Goal: Navigation & Orientation: Go to known website

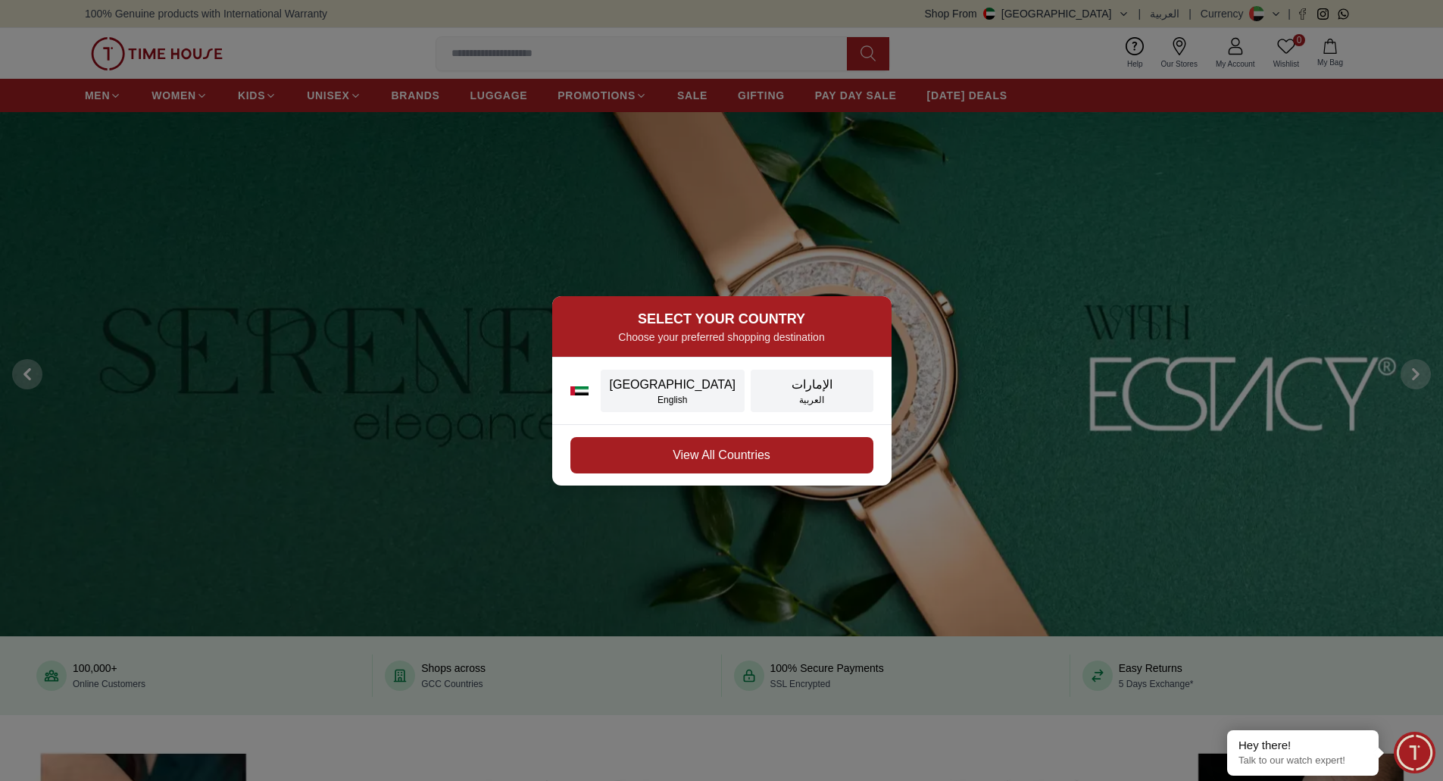
click at [746, 452] on button "View All Countries" at bounding box center [721, 455] width 303 height 36
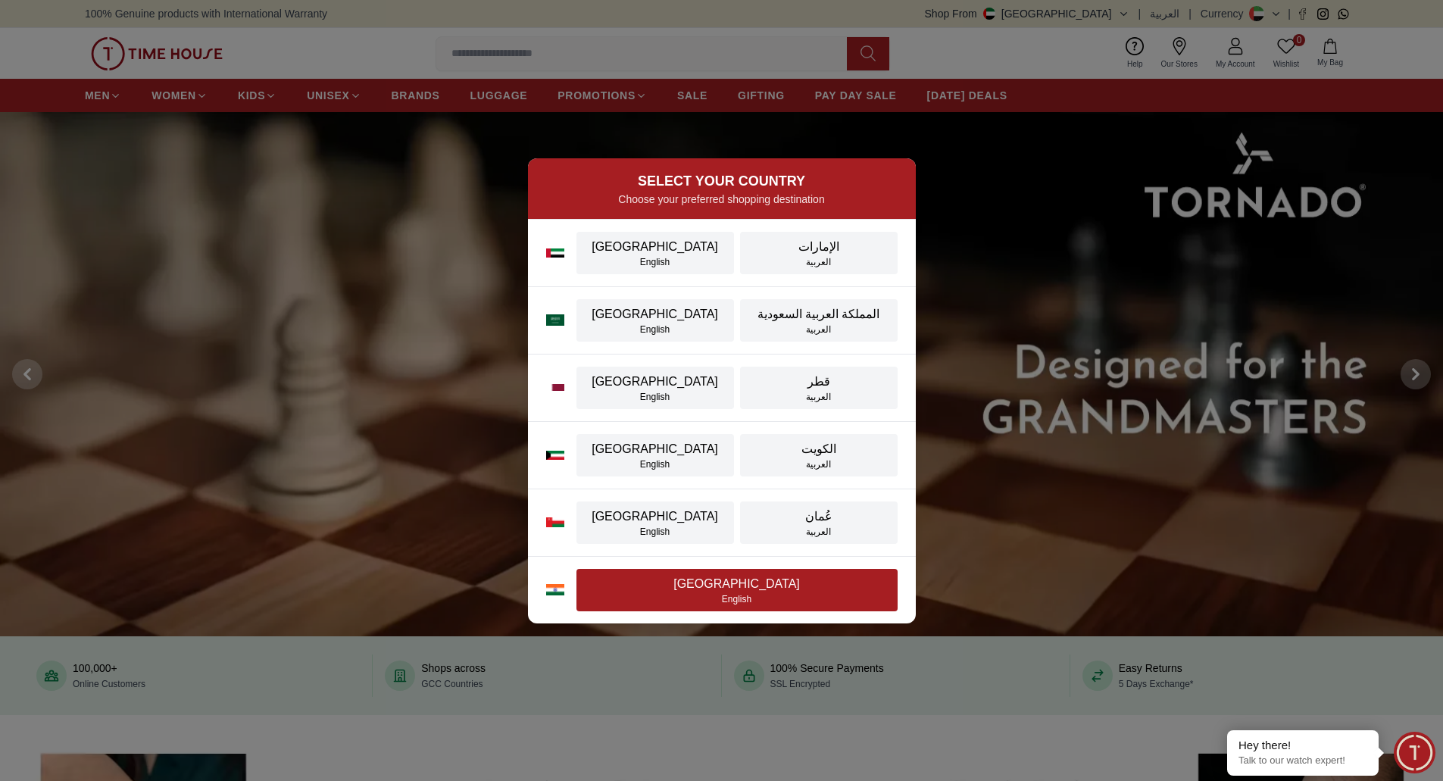
click at [740, 600] on div "English" at bounding box center [736, 599] width 303 height 12
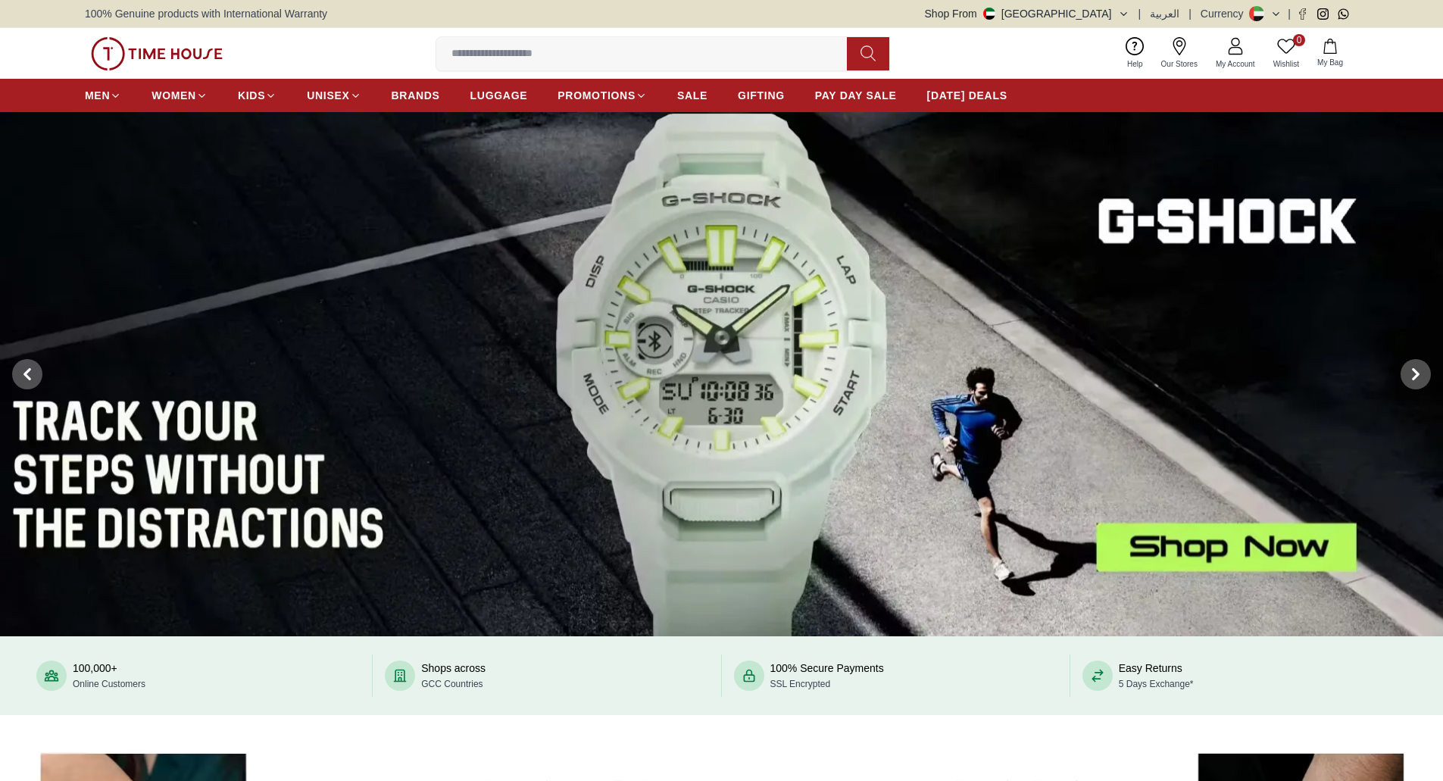
click at [1111, 17] on button "Shop From [GEOGRAPHIC_DATA]" at bounding box center [1027, 13] width 204 height 15
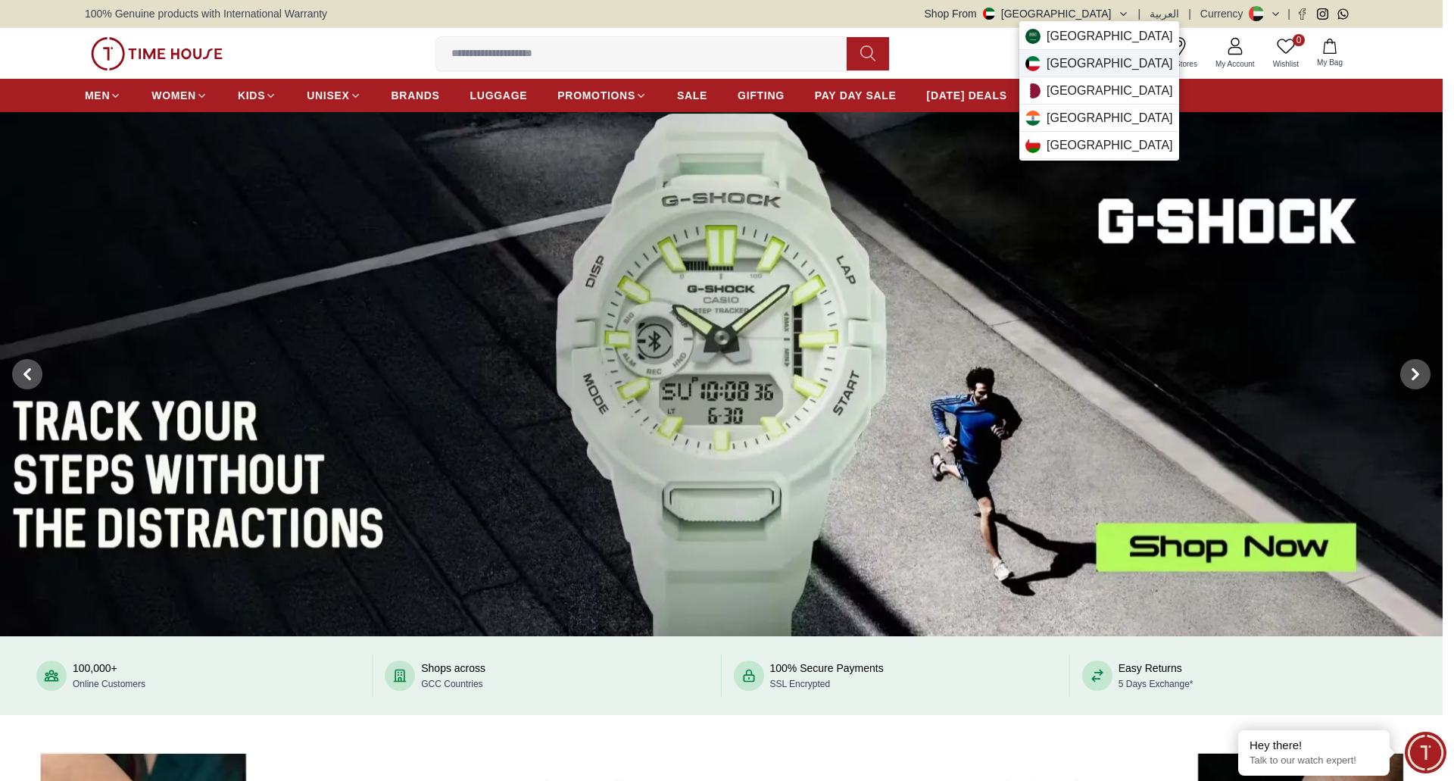
click at [1084, 56] on div "[GEOGRAPHIC_DATA]" at bounding box center [1099, 63] width 160 height 27
